Goal: Register for event/course: Register for event/course

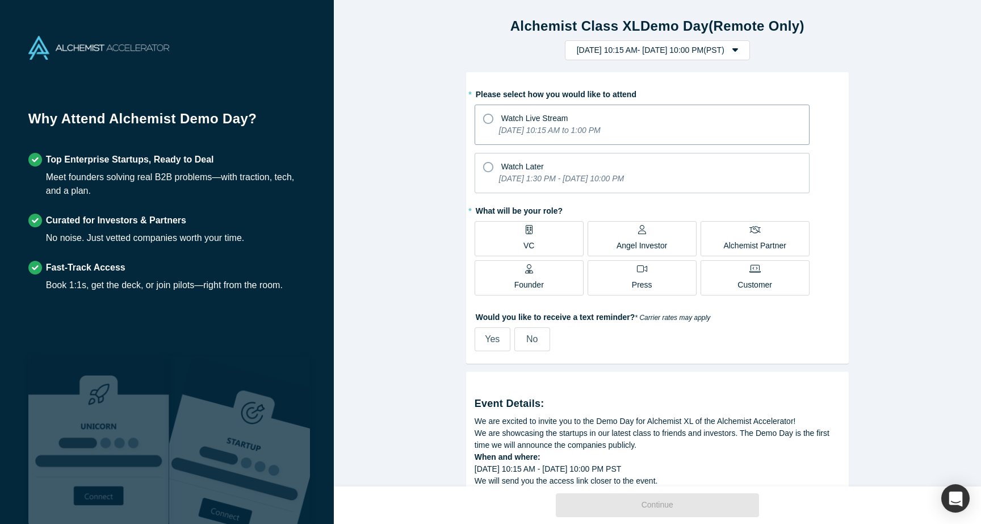
click at [568, 128] on icon "[DATE] 10:15 AM to 1:00 PM" at bounding box center [550, 130] width 102 height 9
click at [0, 0] on input "Watch Live Stream [DATE] 10:15 AM to 1:00 PM" at bounding box center [0, 0] width 0 height 0
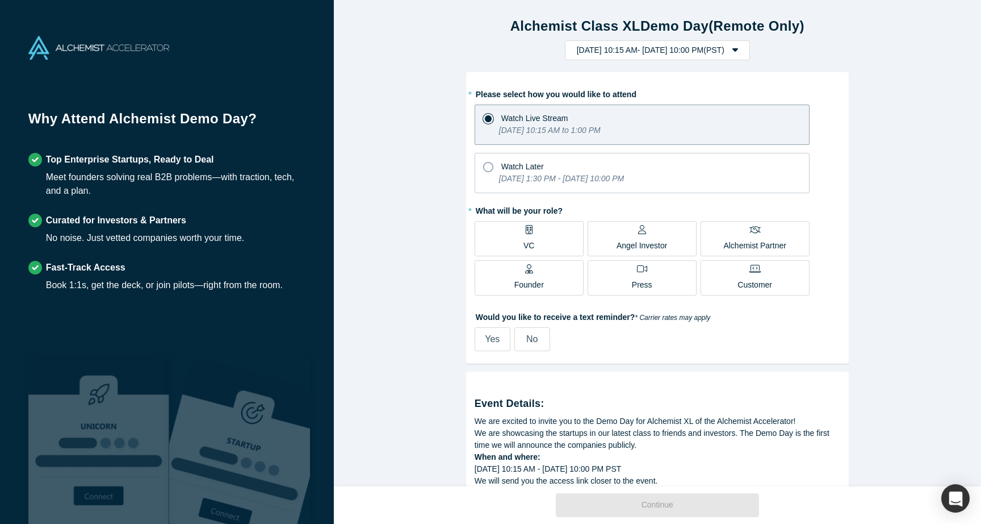
click at [571, 271] on label "Founder" at bounding box center [529, 277] width 109 height 35
click at [0, 0] on input "Founder" at bounding box center [0, 0] width 0 height 0
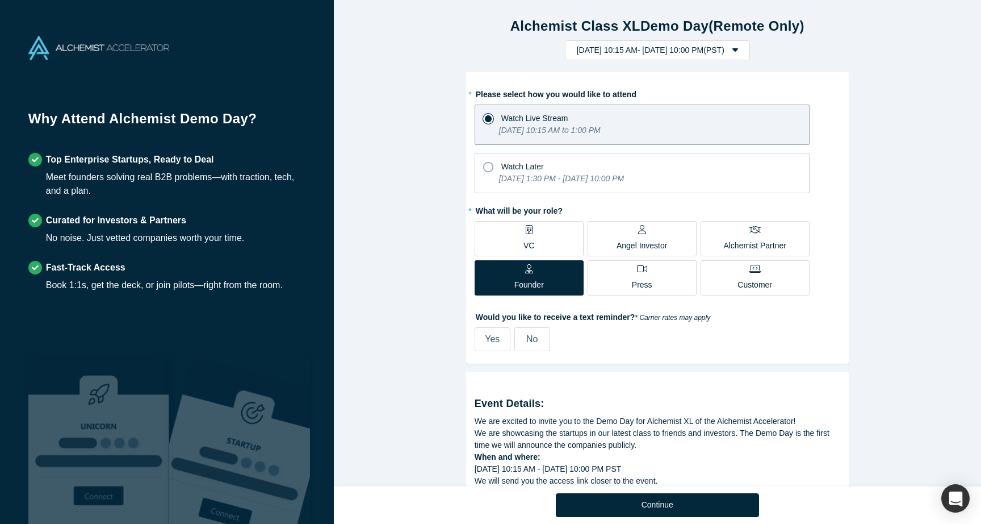
click at [485, 334] on span "Yes" at bounding box center [492, 339] width 15 height 10
click at [0, 0] on input "Yes" at bounding box center [0, 0] width 0 height 0
select select "US"
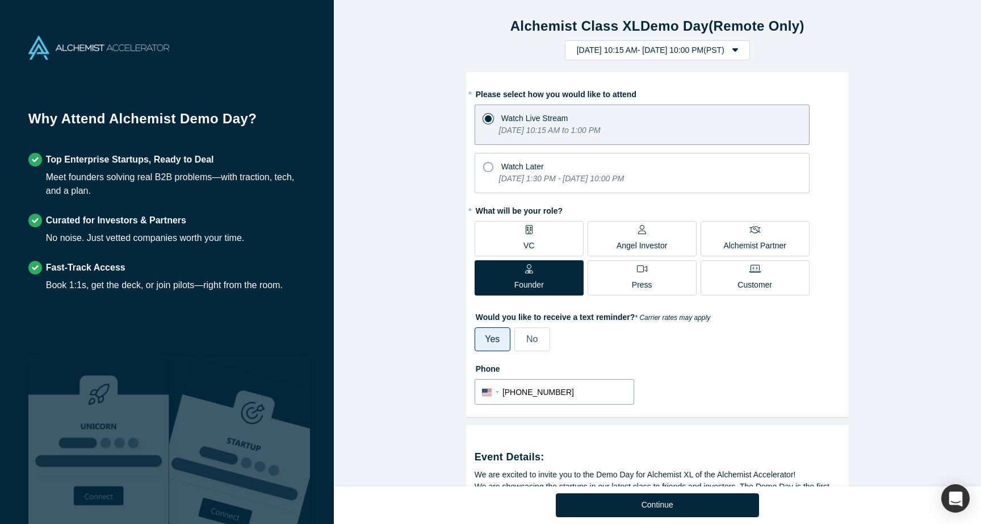
click at [538, 399] on input "[PHONE_NUMBER]" at bounding box center [565, 392] width 124 height 16
click at [655, 394] on div "Phone International [GEOGRAPHIC_DATA] [GEOGRAPHIC_DATA] [GEOGRAPHIC_DATA] [GEOG…" at bounding box center [658, 381] width 366 height 45
click at [675, 40] on button "[DATE] 10:15 AM - [DATE] 10:00 PM ( PST )" at bounding box center [657, 50] width 185 height 20
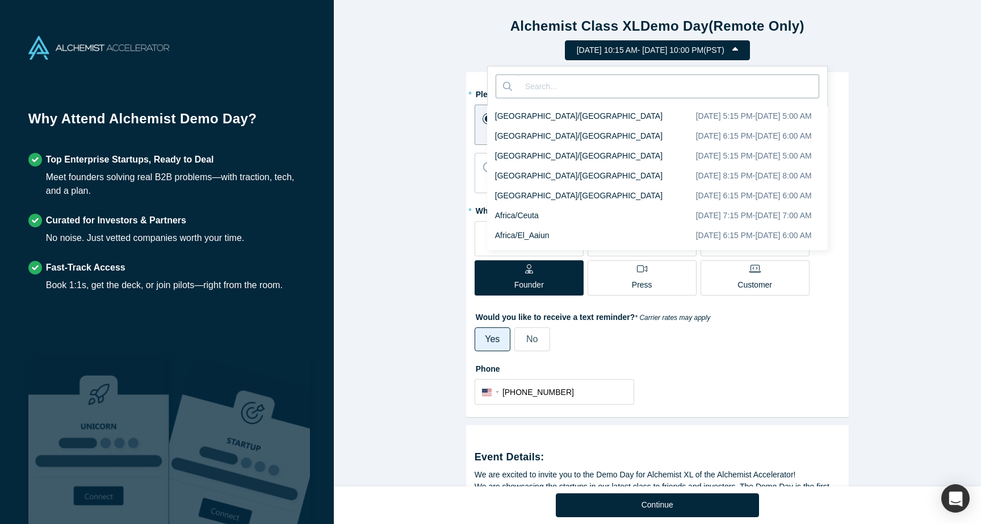
scroll to position [1749, 0]
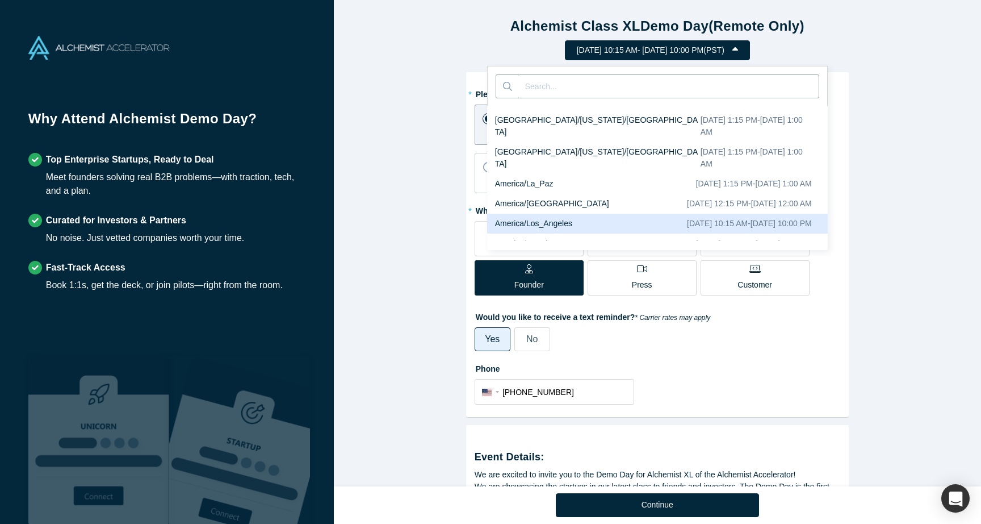
click at [906, 78] on div "Alchemist Class XL Demo Day (Remote Only) [DATE] 10:15 AM - [DATE] 10:00 PM ( P…" at bounding box center [657, 243] width 647 height 486
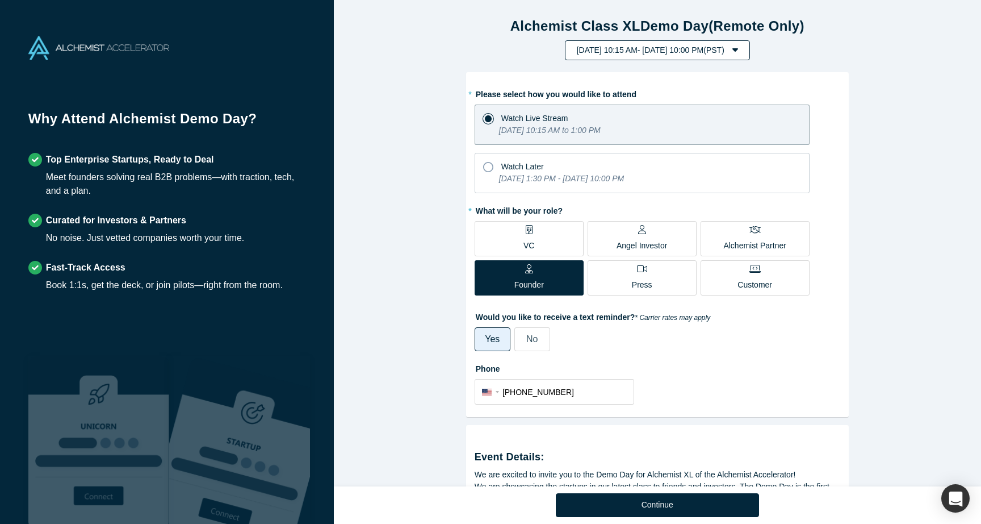
click at [750, 57] on button "[DATE] 10:15 AM - [DATE] 10:00 PM ( PST )" at bounding box center [657, 50] width 185 height 20
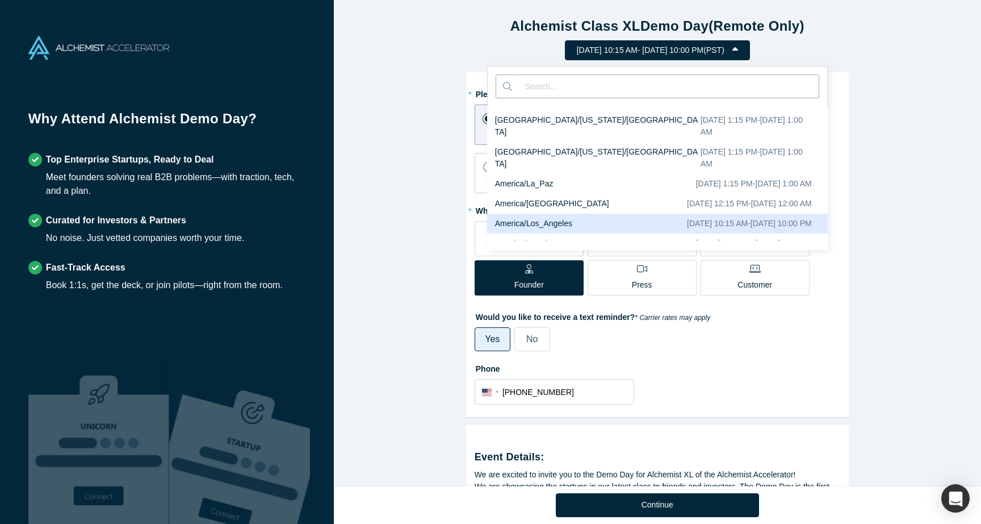
click at [684, 60] on button "[DATE] 10:15 AM - [DATE] 10:00 PM ( PST )" at bounding box center [657, 50] width 185 height 20
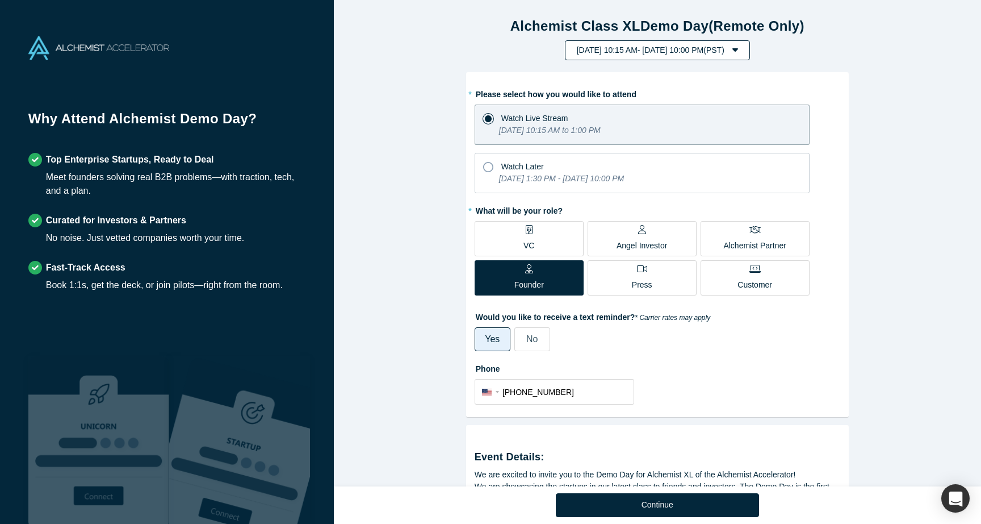
click at [689, 58] on button "[DATE] 10:15 AM - [DATE] 10:00 PM ( PST )" at bounding box center [657, 50] width 185 height 20
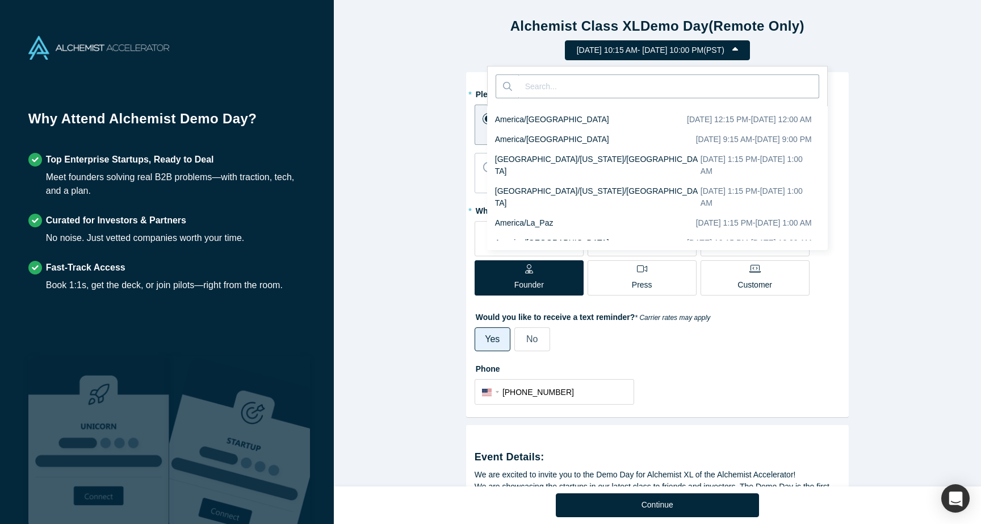
scroll to position [1708, 0]
click at [920, 108] on div "Alchemist Class XL Demo Day (Remote Only) [DATE] 10:15 AM - [DATE] 10:00 PM ( P…" at bounding box center [657, 243] width 647 height 486
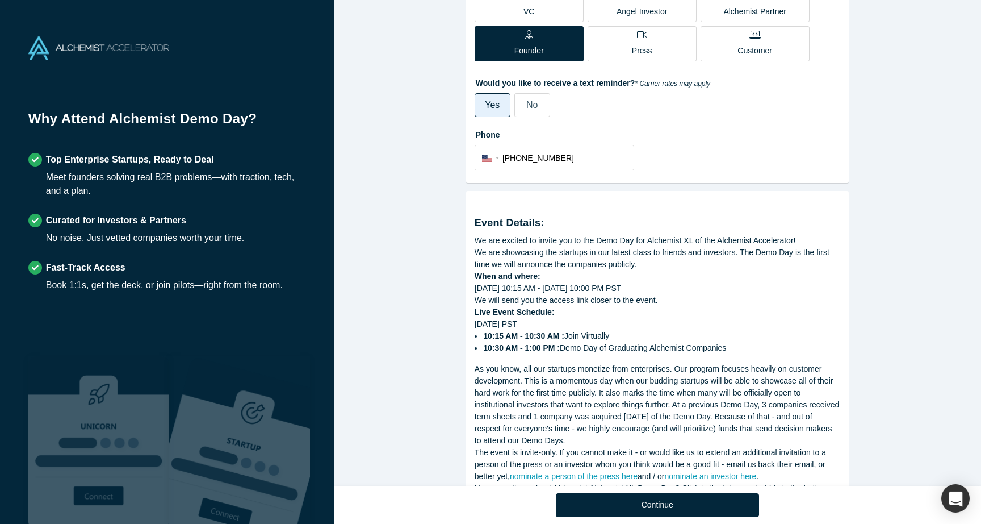
scroll to position [290, 0]
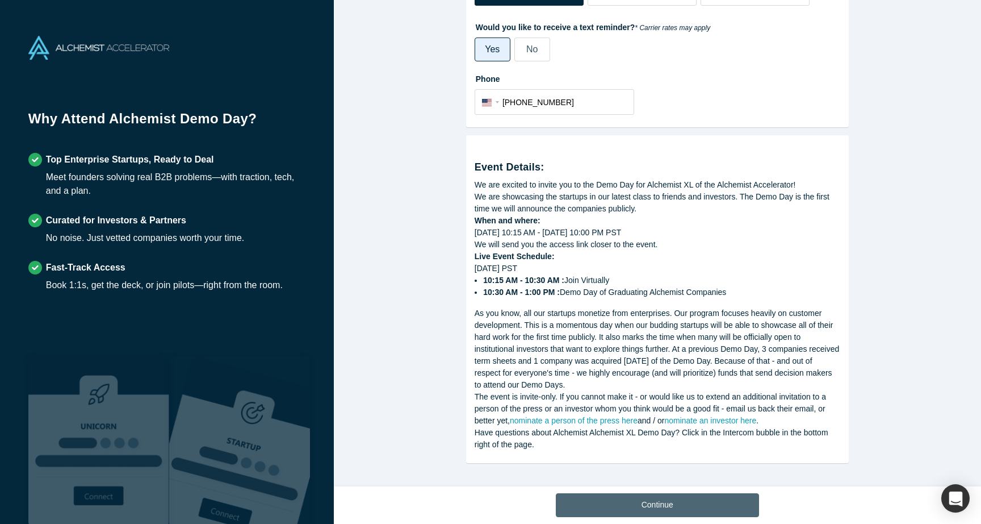
click at [676, 496] on button "Continue" at bounding box center [657, 505] width 203 height 24
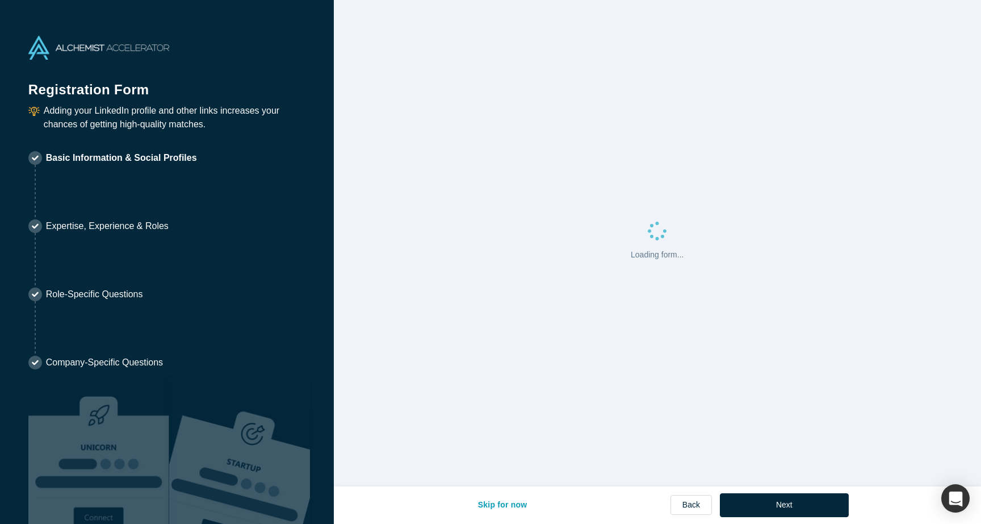
select select "US"
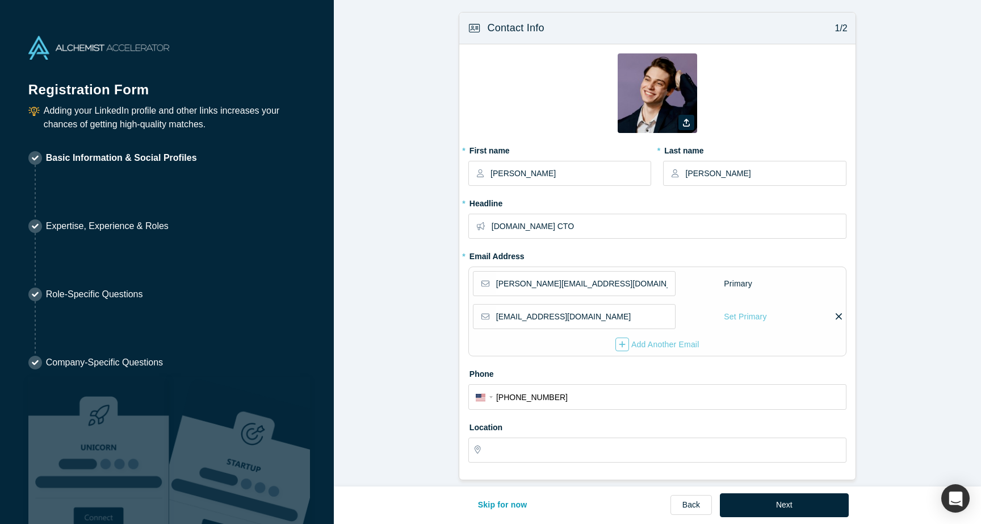
type input "[GEOGRAPHIC_DATA], [GEOGRAPHIC_DATA], [GEOGRAPHIC_DATA]"
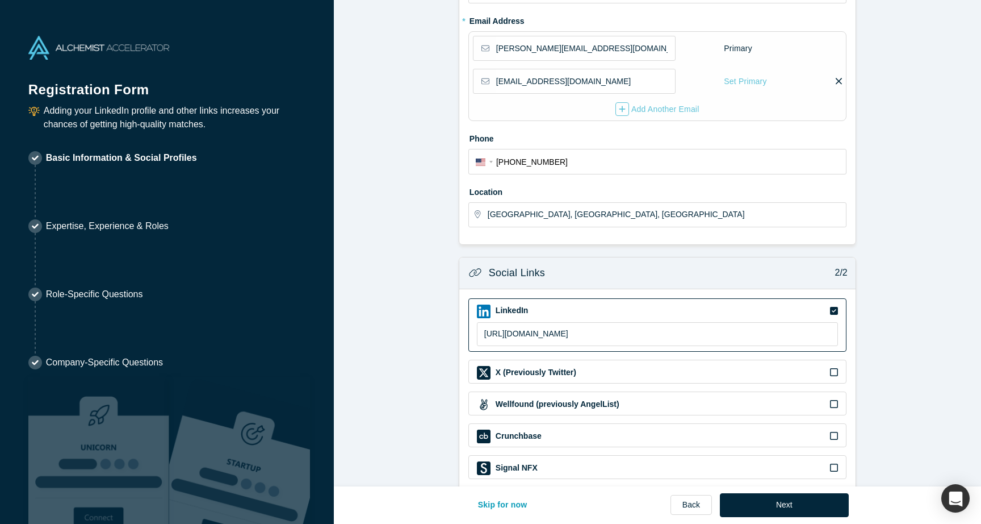
scroll to position [286, 0]
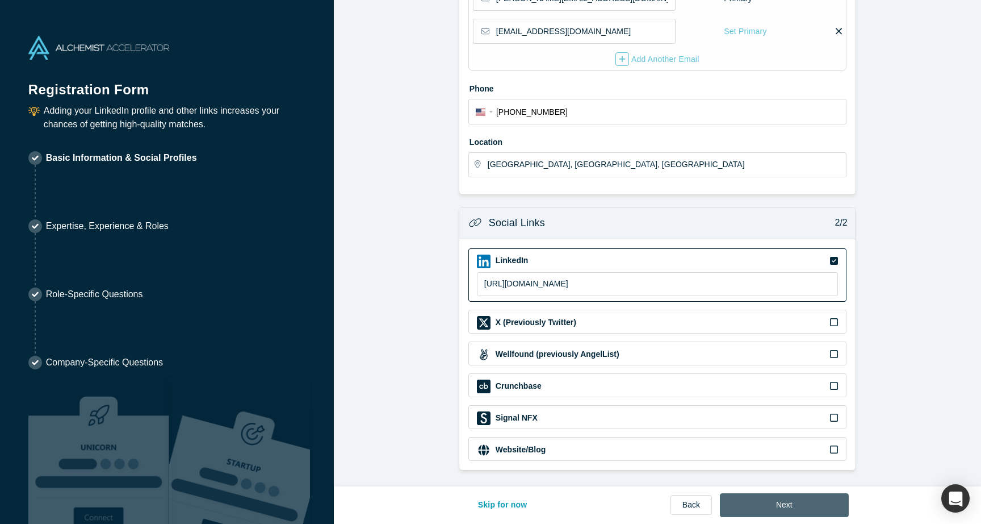
click at [777, 502] on button "Next" at bounding box center [784, 505] width 129 height 24
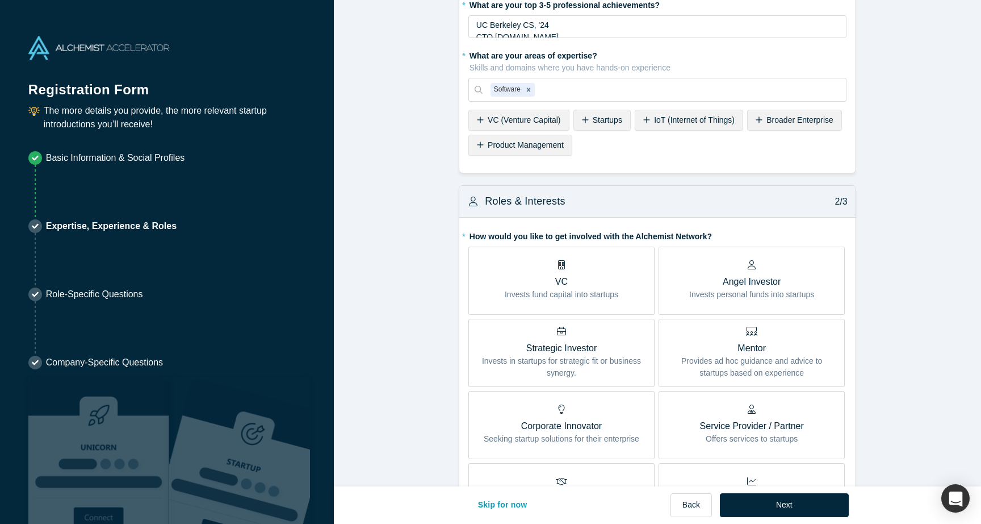
scroll to position [64, 0]
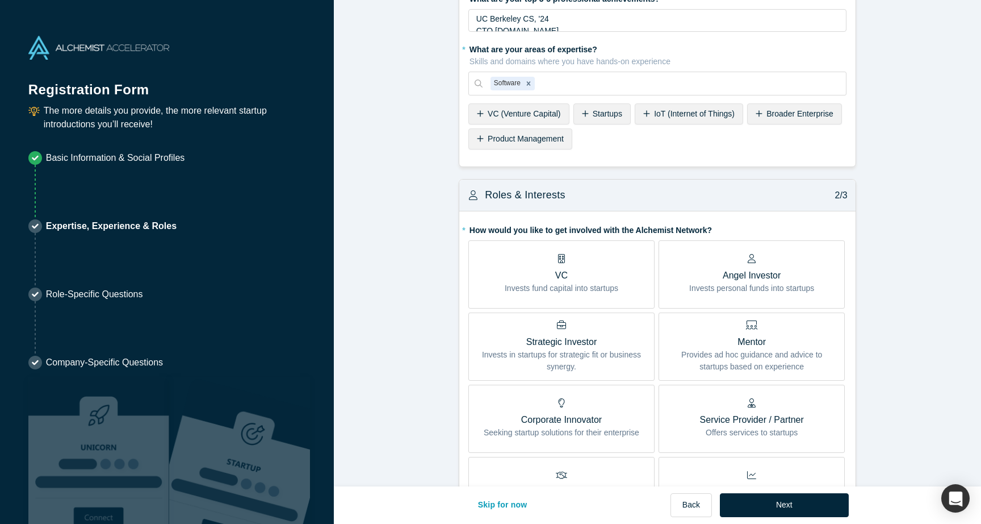
click at [716, 290] on p "Invests personal funds into startups" at bounding box center [751, 288] width 125 height 12
click at [0, 0] on input "Angel Investor Invests personal funds into startups" at bounding box center [0, 0] width 0 height 0
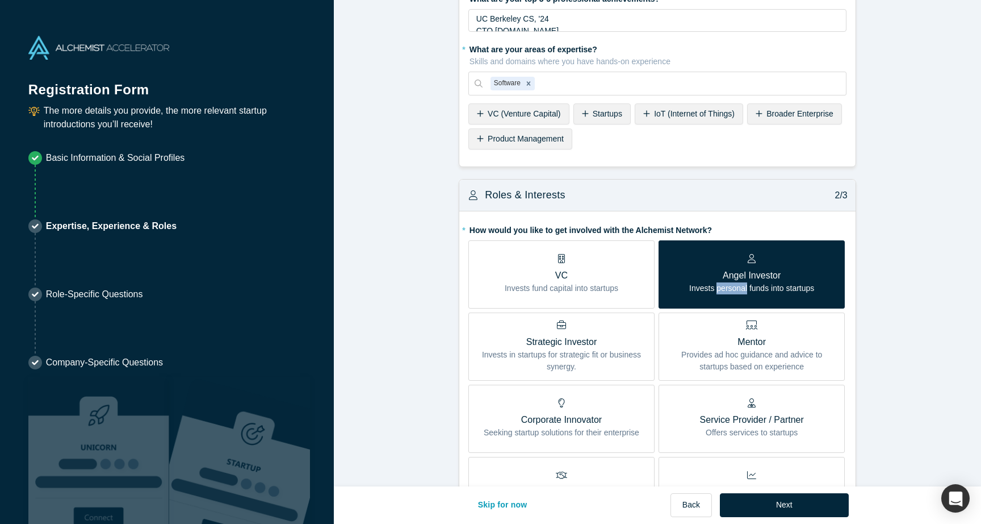
click at [716, 290] on p "Invests personal funds into startups" at bounding box center [751, 288] width 125 height 12
click at [0, 0] on input "Angel Investor Invests personal funds into startups" at bounding box center [0, 0] width 0 height 0
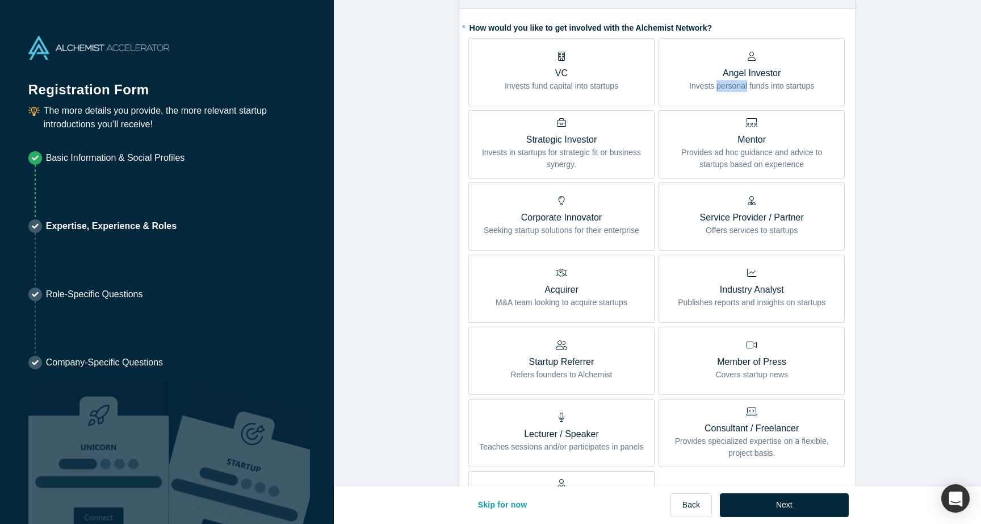
scroll to position [221, 0]
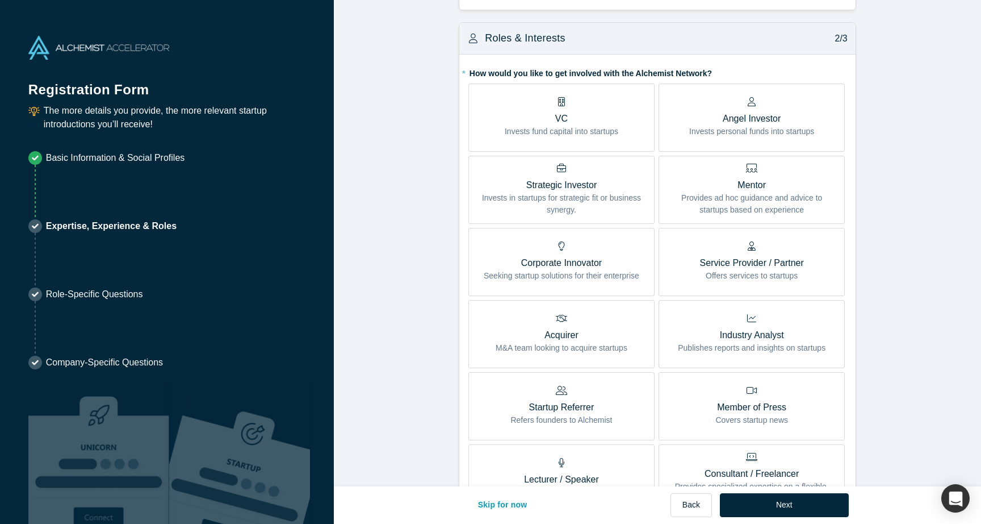
click at [891, 228] on form "Achievements 1/3 * What are your top 3-5 professional achievements? [GEOGRAPHIC…" at bounding box center [657, 303] width 647 height 1024
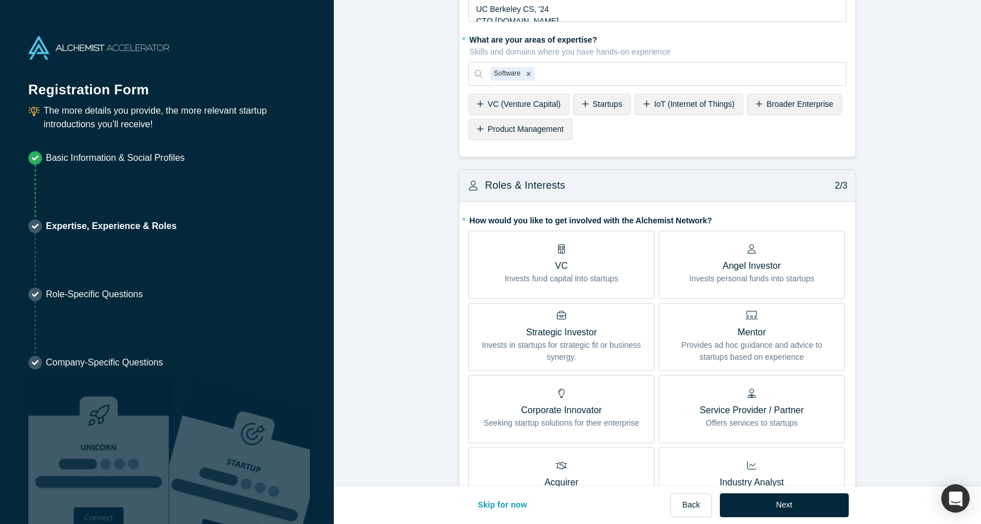
scroll to position [0, 0]
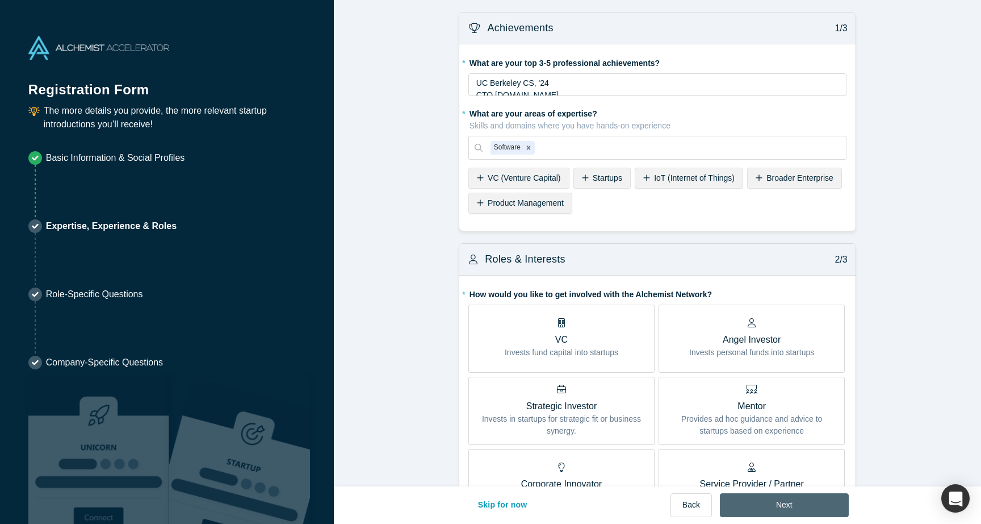
click at [789, 511] on button "Next" at bounding box center [784, 505] width 129 height 24
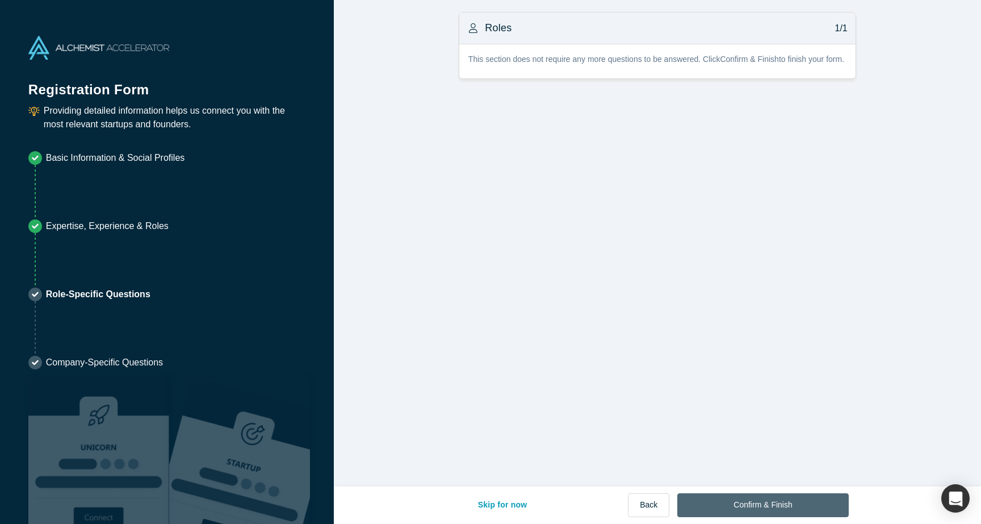
click at [754, 505] on button "Confirm & Finish" at bounding box center [763, 505] width 171 height 24
